Goal: Task Accomplishment & Management: Use online tool/utility

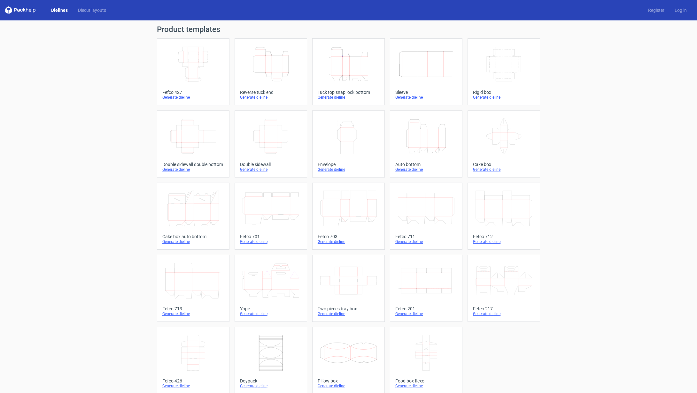
click at [338, 97] on div "Generate dieline" at bounding box center [349, 97] width 62 height 5
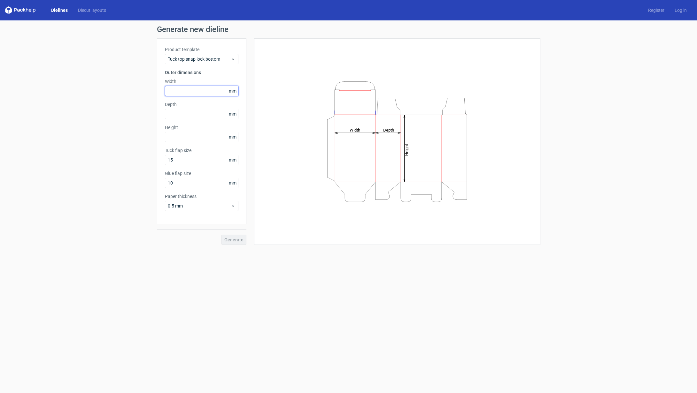
click at [213, 92] on input "text" at bounding box center [201, 91] width 73 height 10
click at [192, 110] on input "text" at bounding box center [201, 114] width 73 height 10
type input "240"
click at [186, 139] on input "text" at bounding box center [201, 137] width 73 height 10
type input "330"
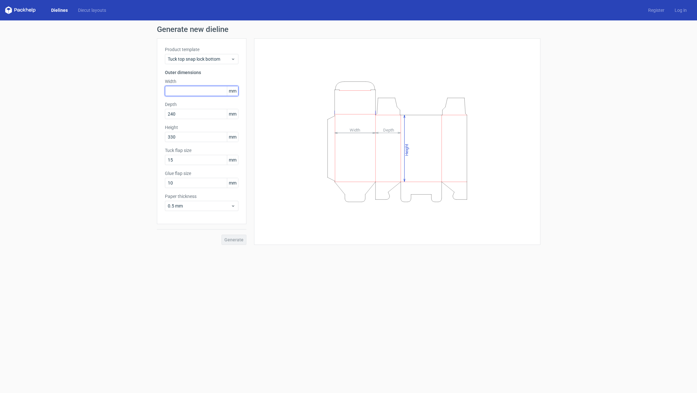
click at [180, 90] on input "text" at bounding box center [201, 91] width 73 height 10
type input "240"
click at [228, 238] on span "Generate" at bounding box center [233, 240] width 19 height 4
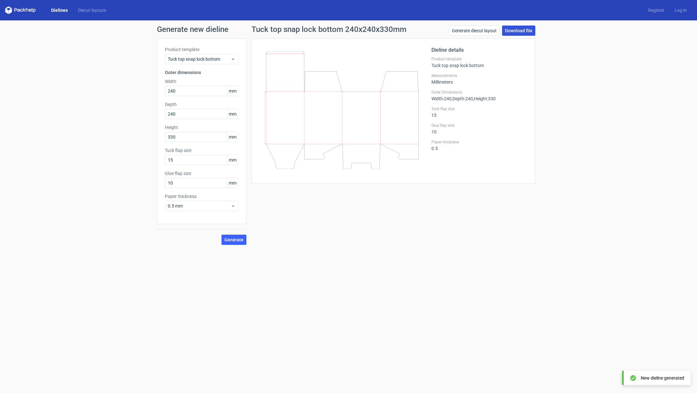
click at [511, 32] on link "Download file" at bounding box center [518, 31] width 33 height 10
